Goal: Navigation & Orientation: Understand site structure

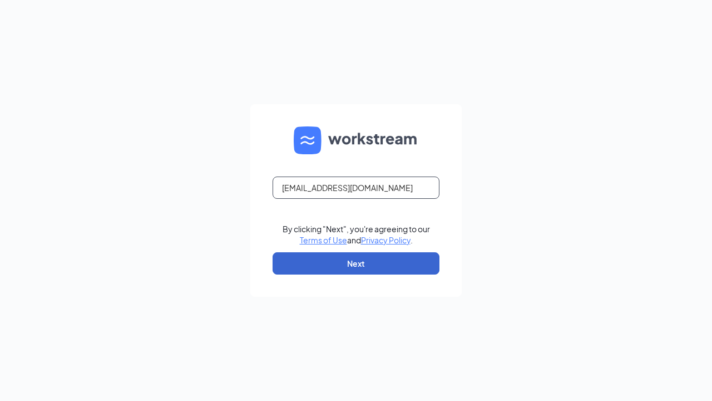
type input "autoqadev03@gmail.com"
click at [356, 263] on button "Next" at bounding box center [356, 263] width 167 height 22
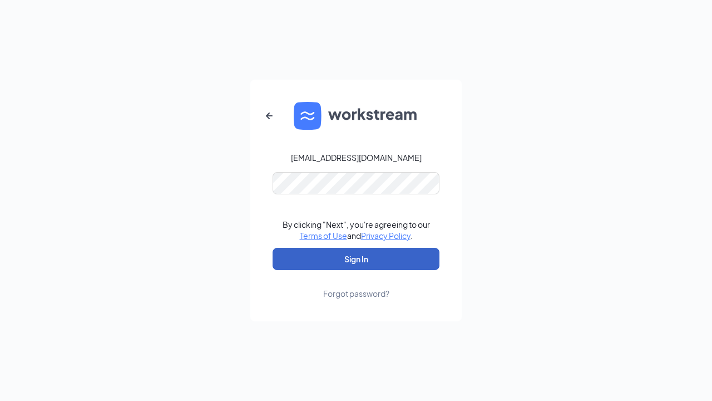
click at [356, 259] on button "Sign In" at bounding box center [356, 259] width 167 height 22
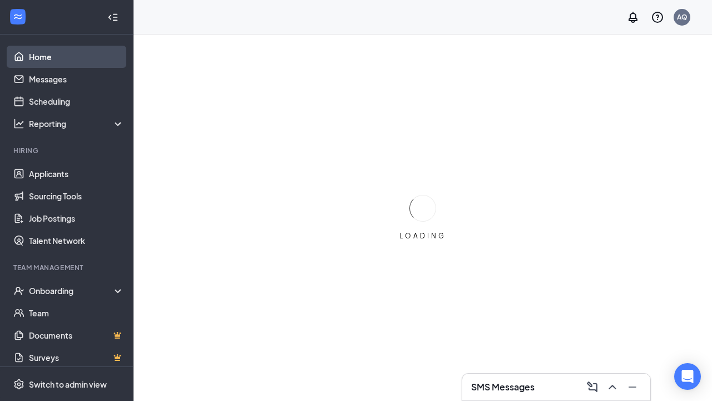
click at [66, 57] on link "Home" at bounding box center [76, 57] width 95 height 22
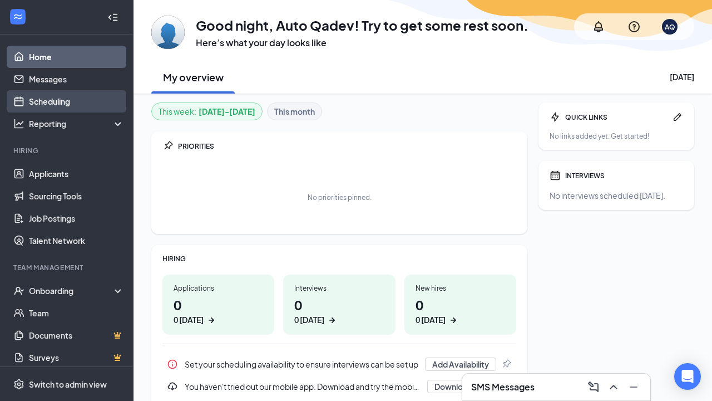
click at [66, 101] on link "Scheduling" at bounding box center [76, 101] width 95 height 22
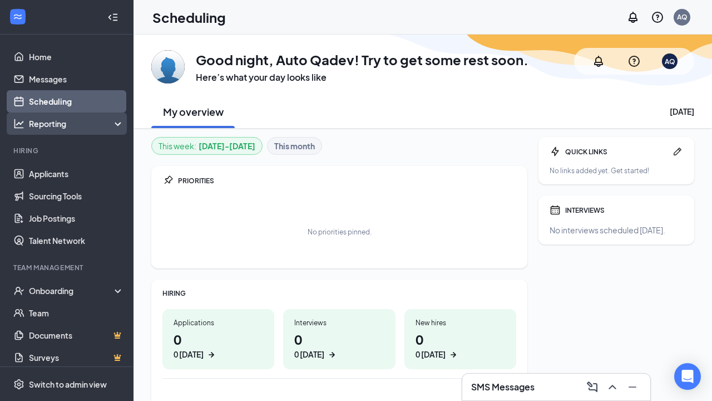
click at [66, 124] on div "Reporting" at bounding box center [77, 123] width 96 height 11
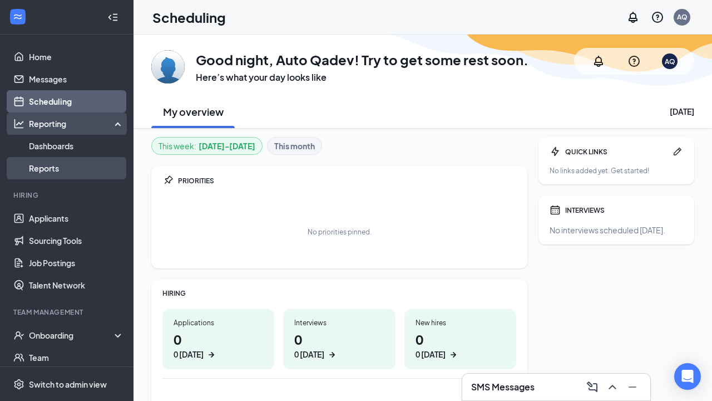
click at [66, 168] on link "Reports" at bounding box center [76, 168] width 95 height 22
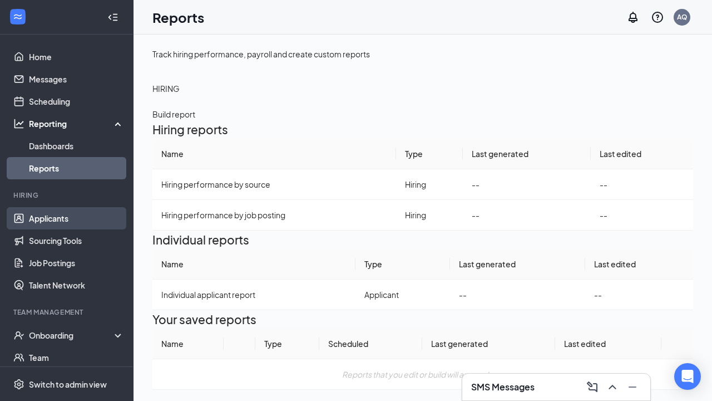
click at [66, 218] on link "Applicants" at bounding box center [76, 218] width 95 height 22
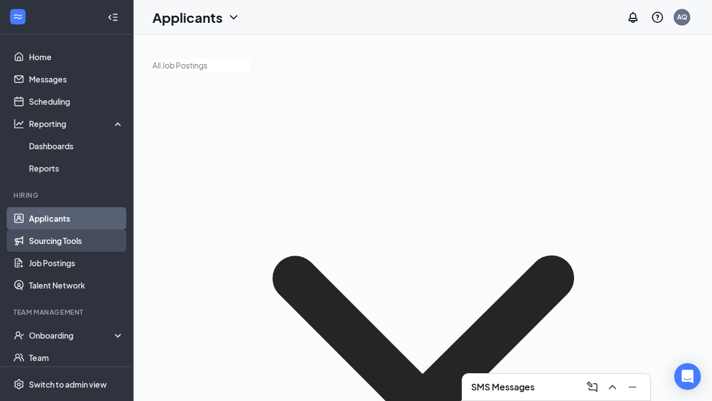
click at [66, 240] on link "Sourcing Tools" at bounding box center [76, 240] width 95 height 22
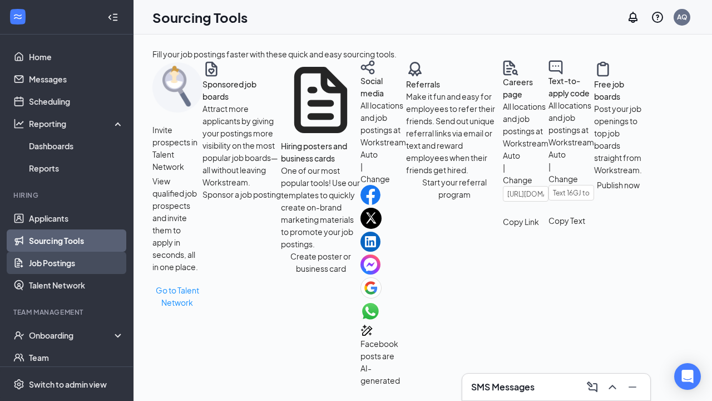
click at [66, 263] on link "Job Postings" at bounding box center [76, 263] width 95 height 22
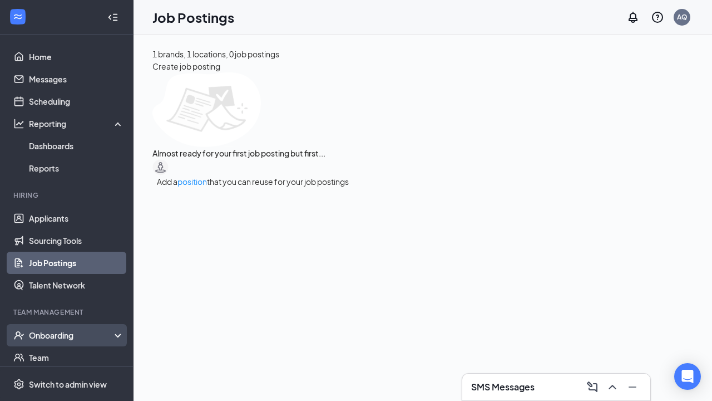
click at [72, 335] on div "Onboarding" at bounding box center [72, 334] width 86 height 11
click at [66, 357] on link "Overview" at bounding box center [76, 357] width 95 height 22
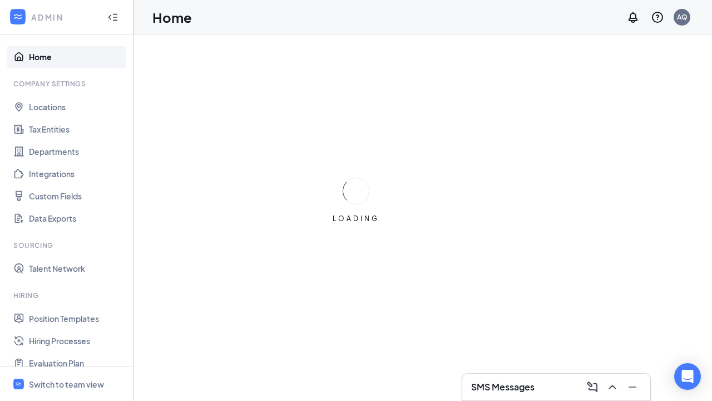
click at [66, 57] on link "Home" at bounding box center [76, 57] width 95 height 22
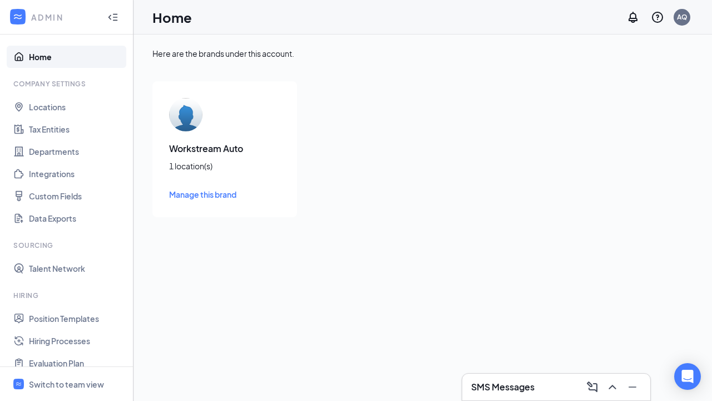
click at [66, 107] on link "Locations" at bounding box center [76, 107] width 95 height 22
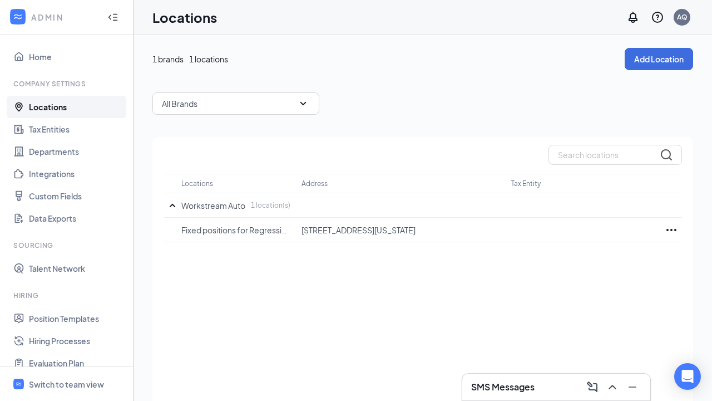
click at [66, 129] on link "Tax Entities" at bounding box center [76, 129] width 95 height 22
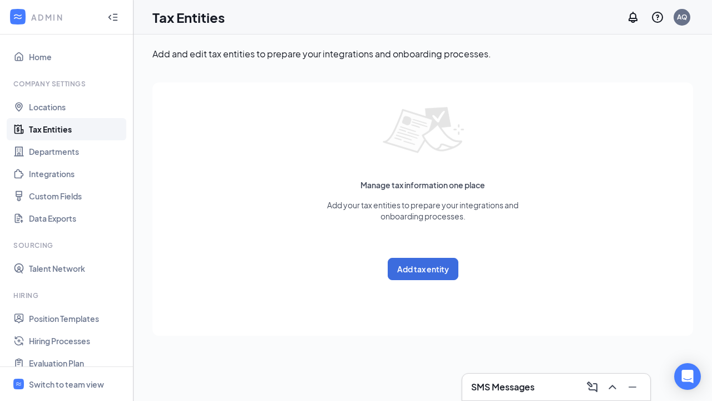
click at [66, 151] on link "Departments" at bounding box center [76, 151] width 95 height 22
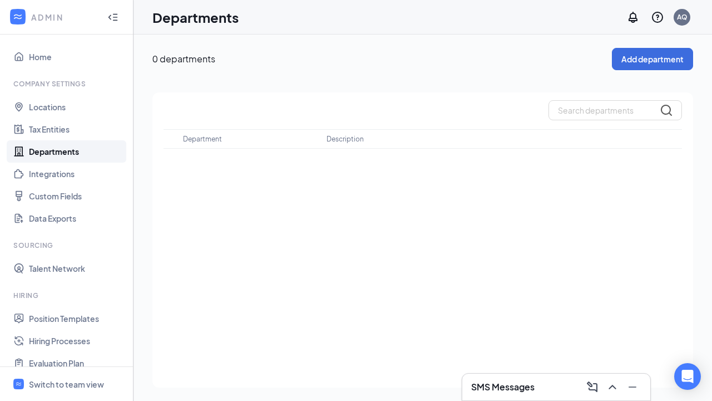
click at [66, 174] on link "Integrations" at bounding box center [76, 174] width 95 height 22
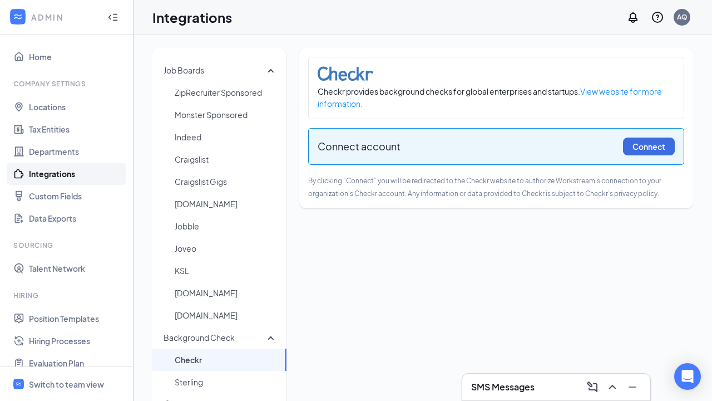
click at [66, 318] on link "Position Templates" at bounding box center [76, 318] width 95 height 22
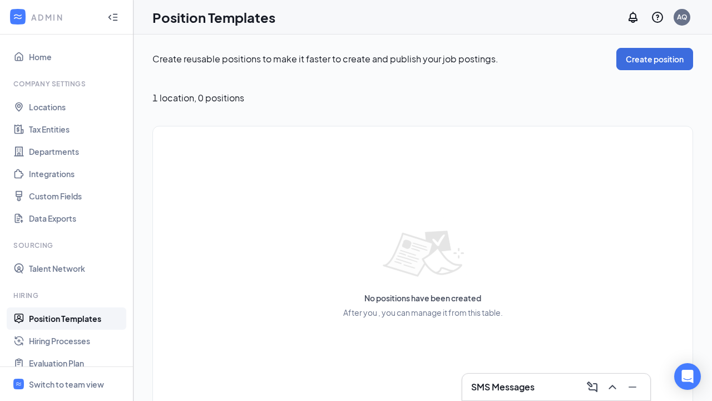
click at [66, 341] on link "Hiring Processes" at bounding box center [76, 340] width 95 height 22
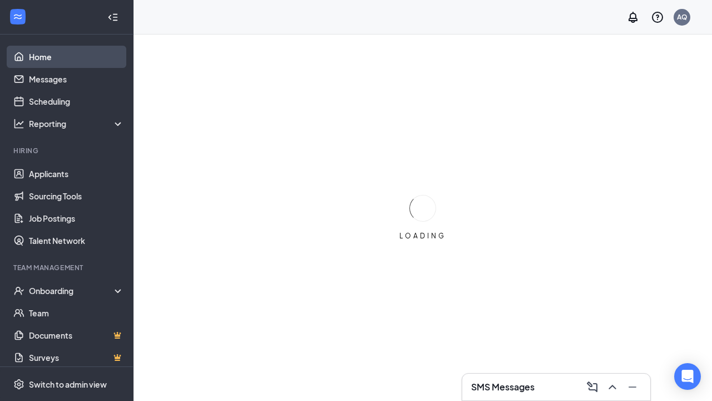
click at [66, 57] on link "Home" at bounding box center [76, 57] width 95 height 22
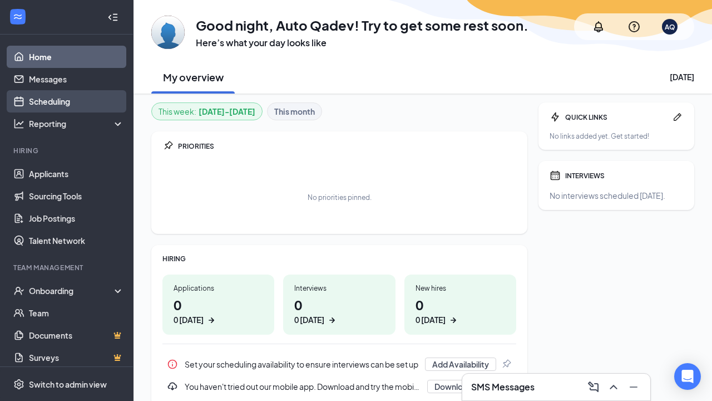
click at [66, 101] on link "Scheduling" at bounding box center [76, 101] width 95 height 22
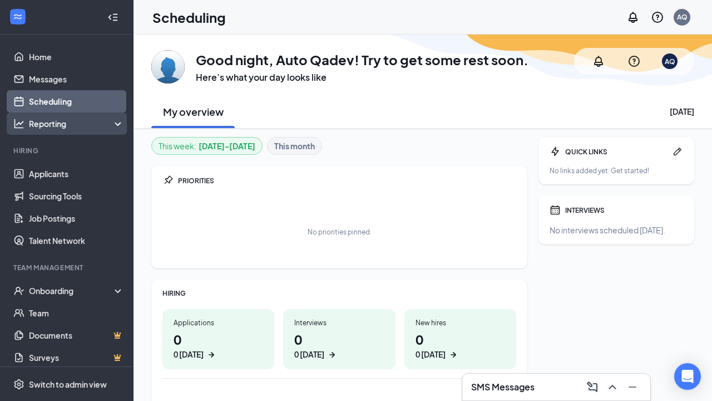
click at [66, 124] on div "Reporting" at bounding box center [77, 123] width 96 height 11
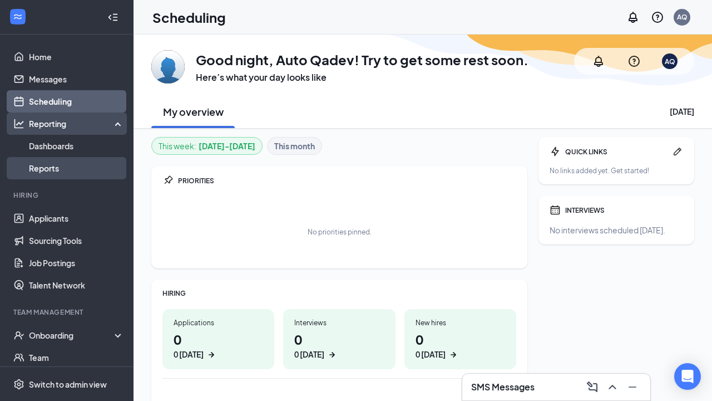
click at [66, 157] on link "Reports" at bounding box center [76, 168] width 95 height 22
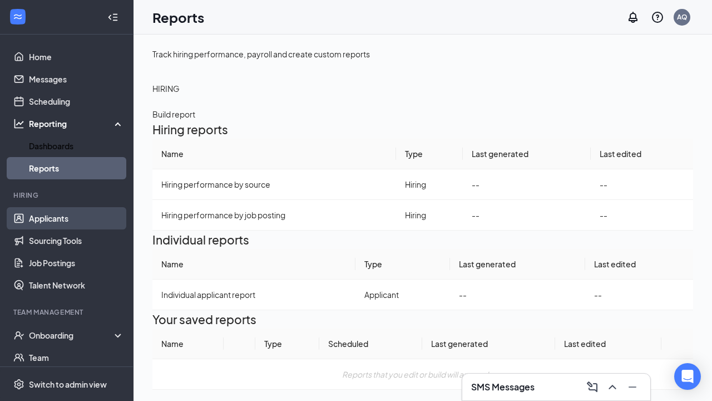
click at [66, 218] on link "Applicants" at bounding box center [76, 218] width 95 height 22
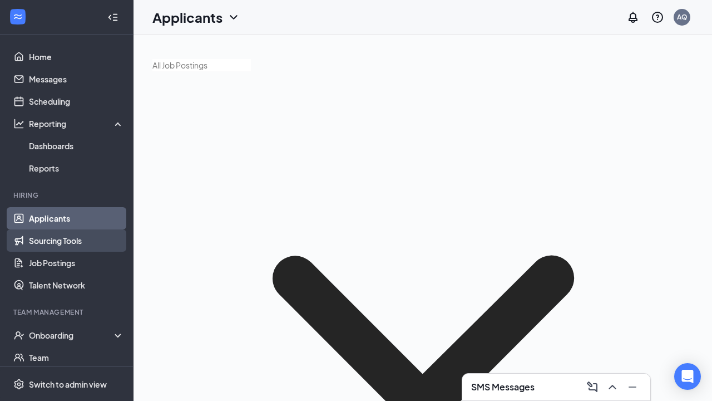
click at [66, 240] on link "Sourcing Tools" at bounding box center [76, 240] width 95 height 22
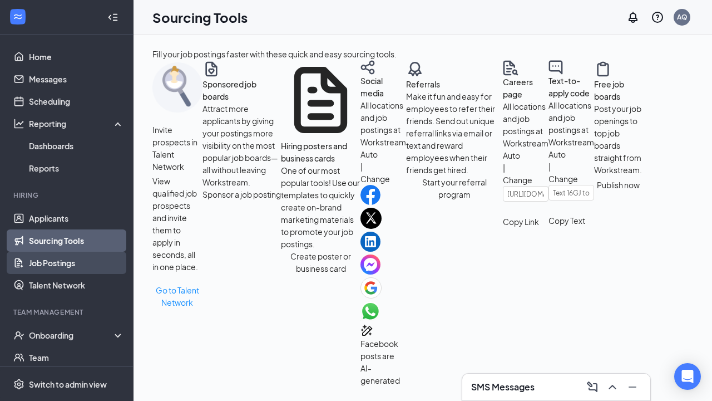
click at [66, 263] on link "Job Postings" at bounding box center [76, 263] width 95 height 22
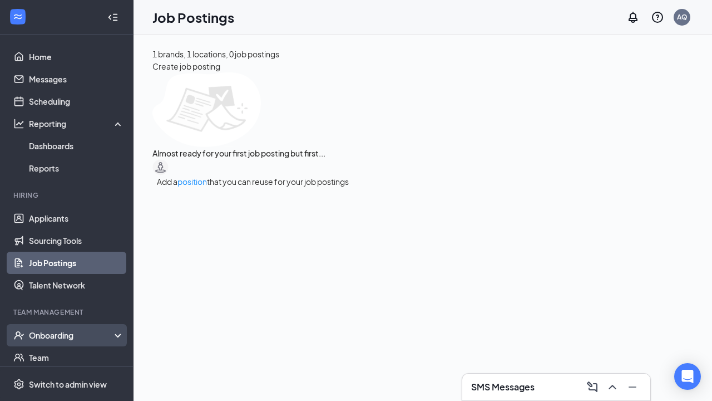
click at [72, 335] on div "Onboarding" at bounding box center [72, 334] width 86 height 11
click at [66, 357] on link "Overview" at bounding box center [76, 357] width 95 height 22
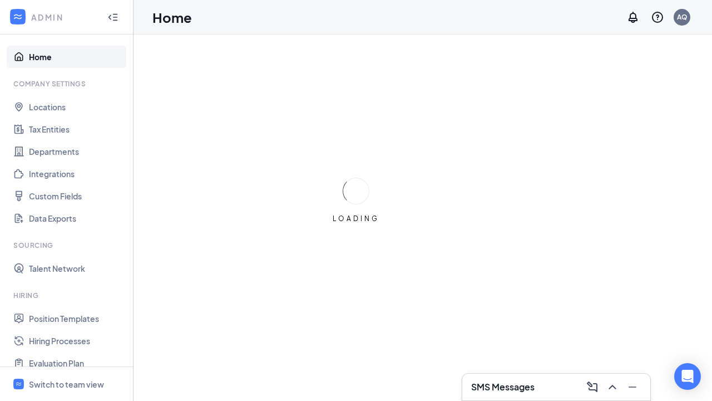
click at [66, 57] on link "Home" at bounding box center [76, 57] width 95 height 22
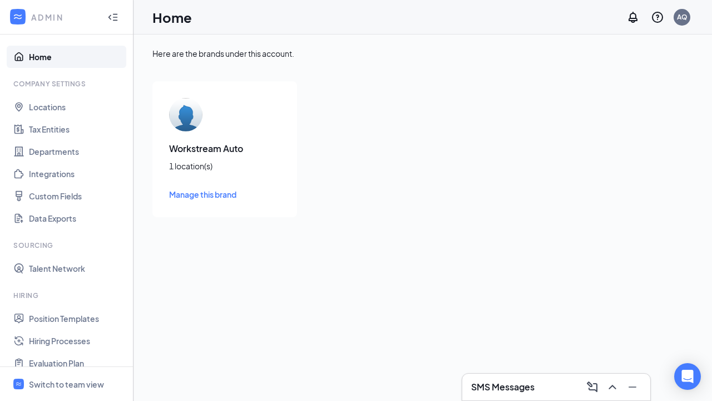
click at [66, 107] on link "Locations" at bounding box center [76, 107] width 95 height 22
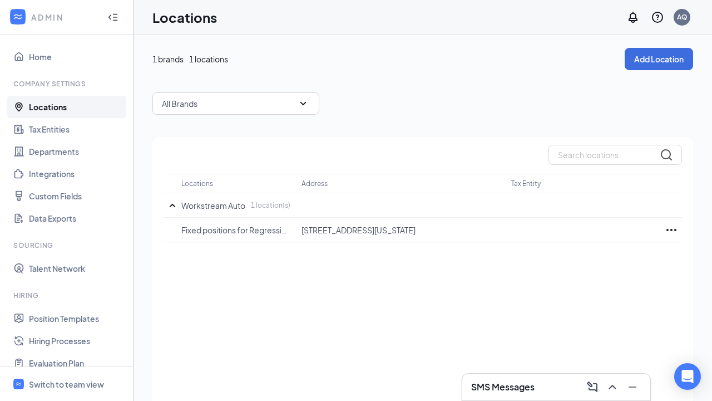
click at [66, 129] on link "Tax Entities" at bounding box center [76, 129] width 95 height 22
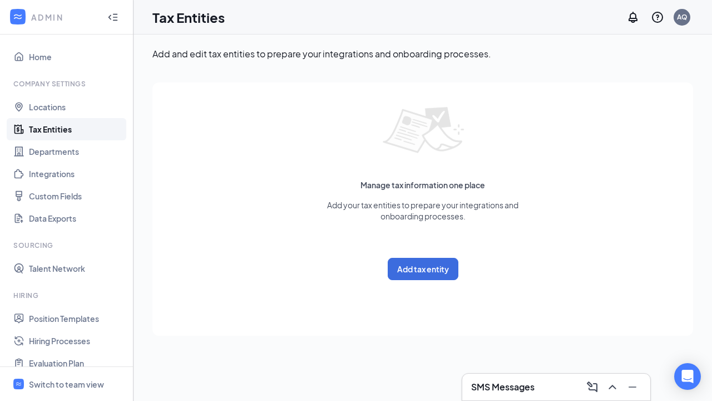
click at [66, 151] on link "Departments" at bounding box center [76, 151] width 95 height 22
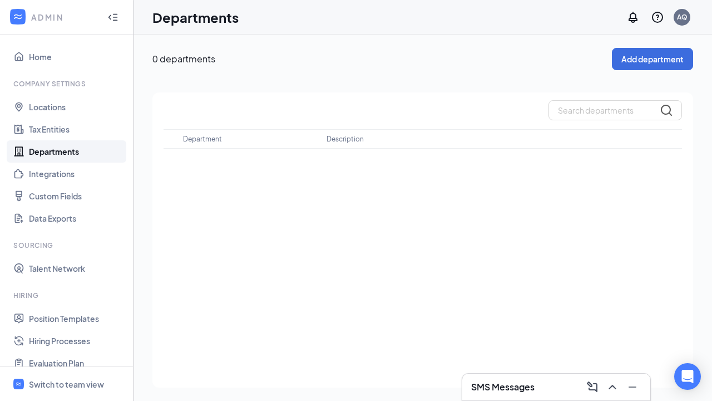
click at [66, 174] on link "Integrations" at bounding box center [76, 174] width 95 height 22
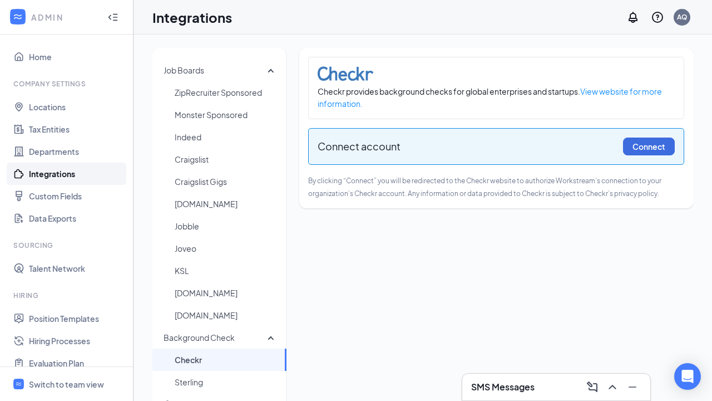
click at [66, 318] on link "Position Templates" at bounding box center [76, 318] width 95 height 22
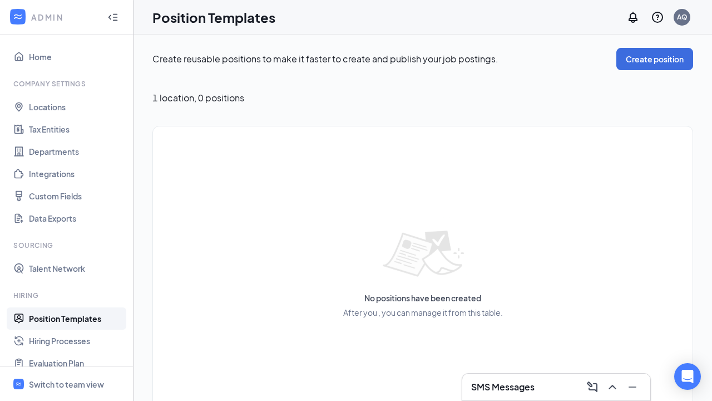
click at [66, 341] on link "Hiring Processes" at bounding box center [76, 340] width 95 height 22
